Goal: Information Seeking & Learning: Learn about a topic

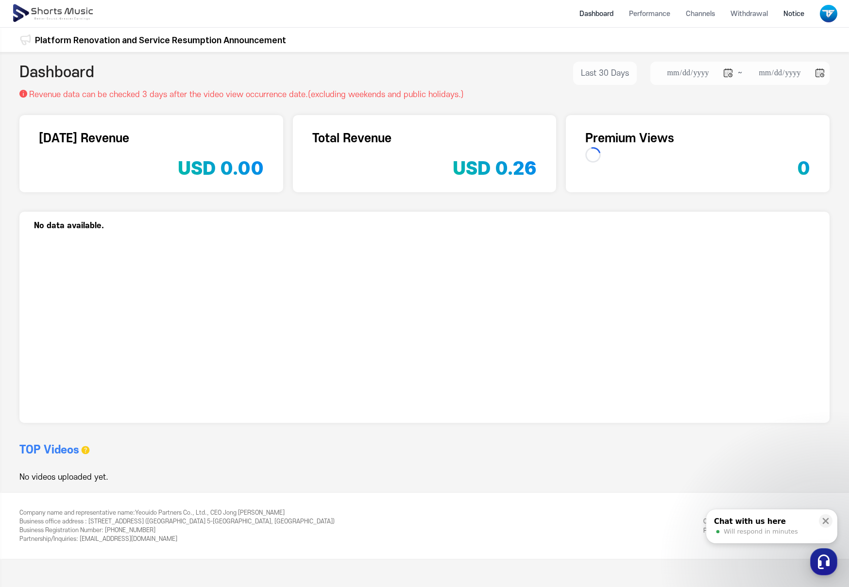
click at [784, 16] on li "Notice" at bounding box center [793, 14] width 36 height 26
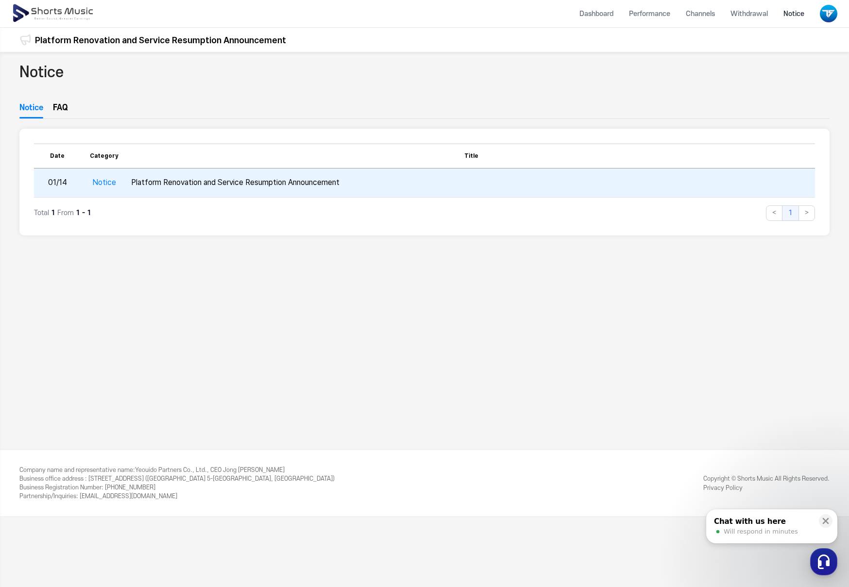
click at [269, 179] on td "Platform Renovation and Service Resumption Announcement" at bounding box center [470, 182] width 687 height 29
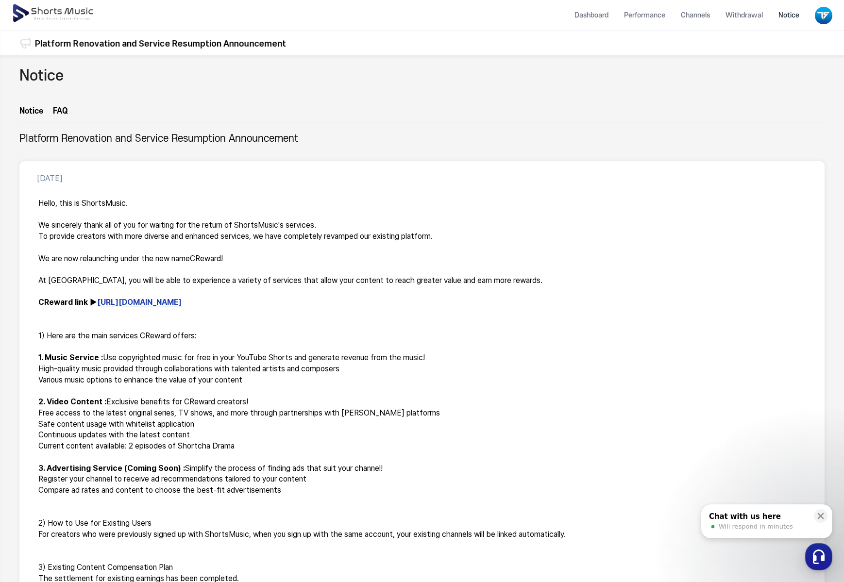
click at [39, 109] on link "Notice" at bounding box center [31, 113] width 24 height 17
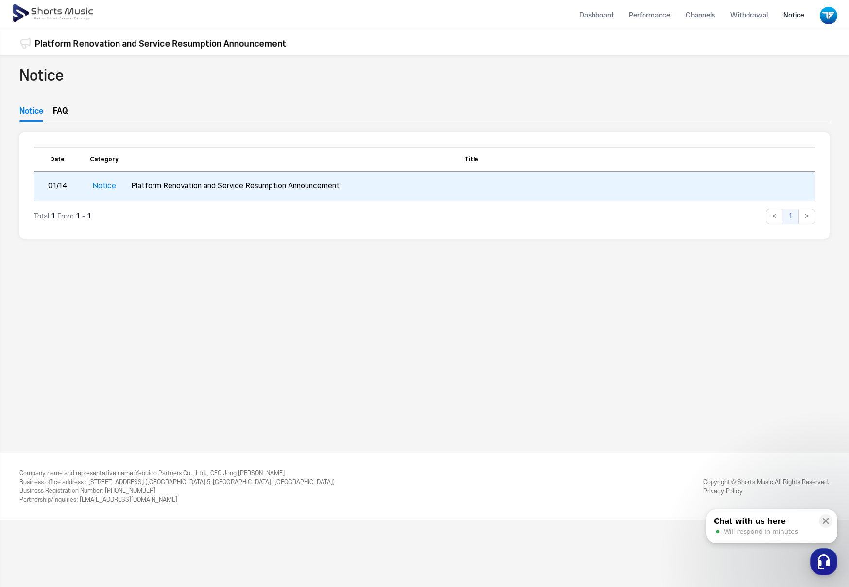
click at [240, 182] on td "Platform Renovation and Service Resumption Announcement" at bounding box center [470, 186] width 687 height 29
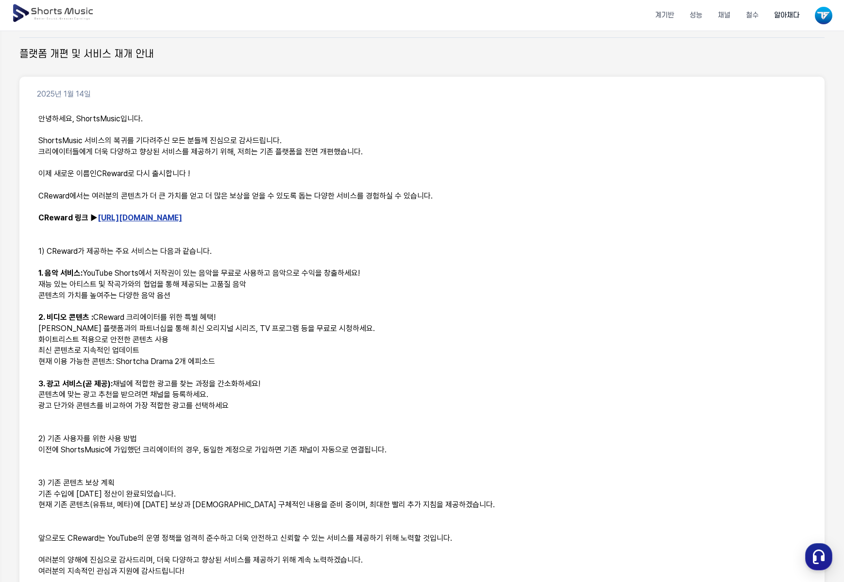
scroll to position [49, 0]
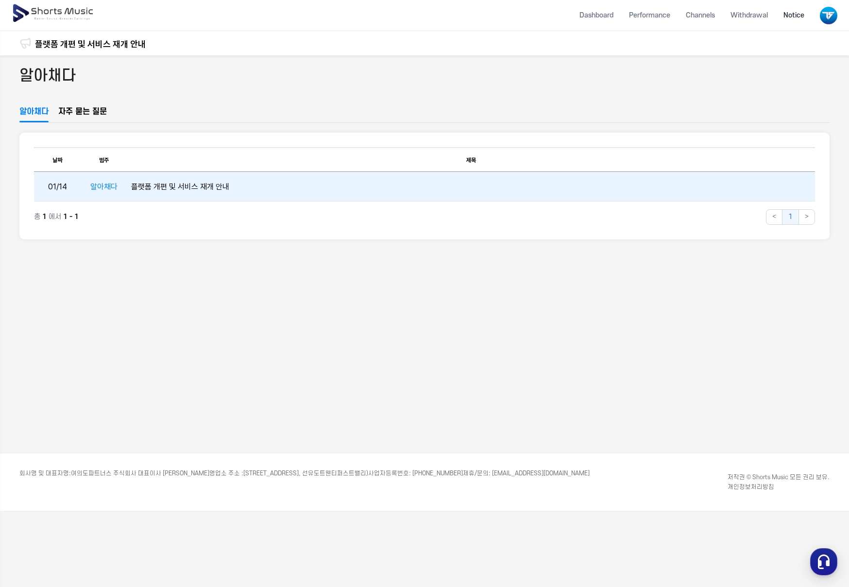
click at [387, 195] on td "플랫폼 개편 및 서비스 재개 안내" at bounding box center [470, 186] width 687 height 29
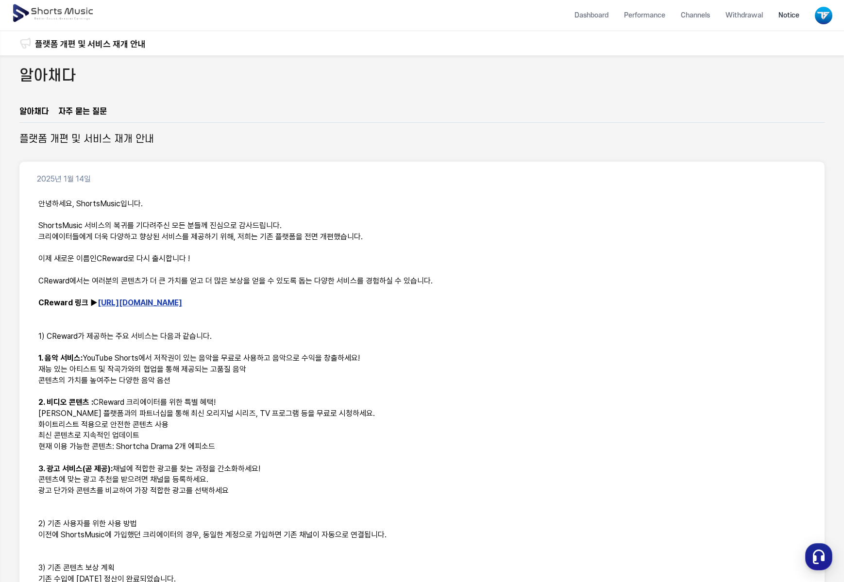
click at [481, 141] on div "플랫폼 개편 및 서비스 재개 안내" at bounding box center [421, 140] width 805 height 14
